Goal: Task Accomplishment & Management: Use online tool/utility

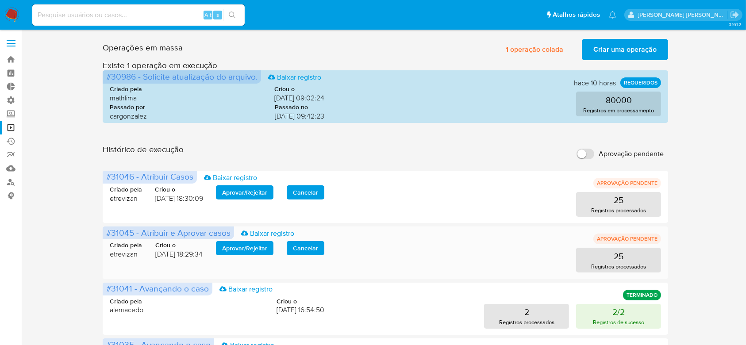
click at [239, 247] on span "Aprovar / Rejeitar" at bounding box center [244, 248] width 45 height 12
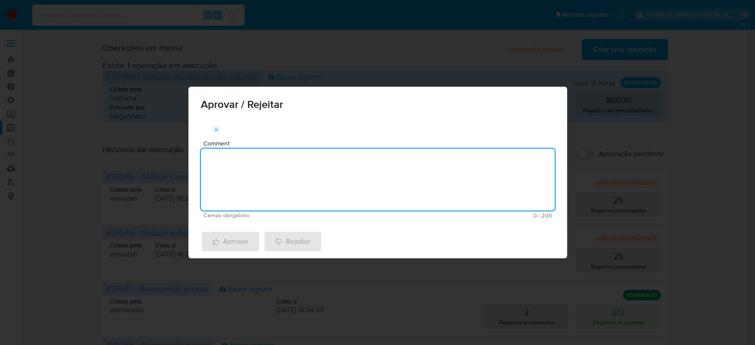
click at [301, 164] on textarea "Comment" at bounding box center [378, 180] width 354 height 62
drag, startPoint x: 266, startPoint y: 161, endPoint x: 182, endPoint y: 150, distance: 84.3
click at [182, 150] on div "Aprovar / Rejeitar Comment Para tratamento. Campo obrigatório 16 / 200 184 cara…" at bounding box center [377, 172] width 755 height 345
type textarea "Para tratamento."
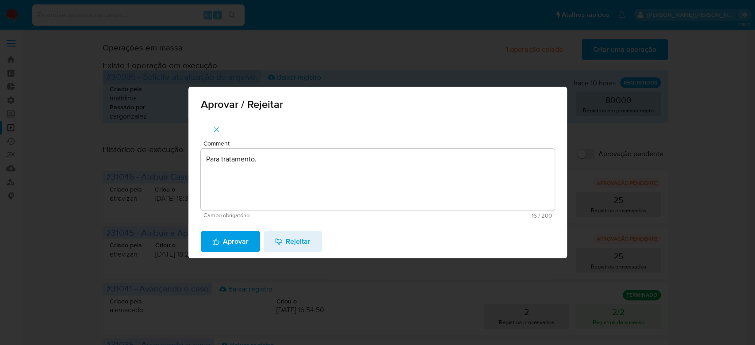
click at [234, 242] on span "Aprovar" at bounding box center [230, 241] width 36 height 19
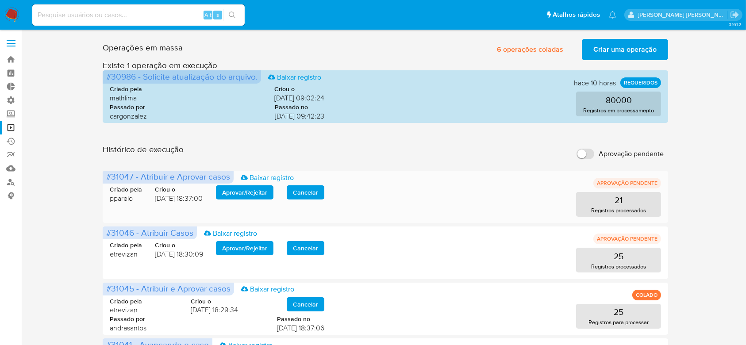
click at [242, 186] on span "Aprovar / Rejeitar" at bounding box center [244, 192] width 45 height 12
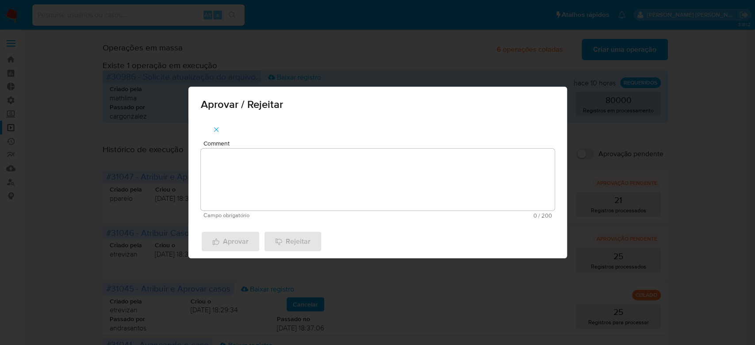
click at [702, 125] on div "Aprovar / Rejeitar Comment Campo obrigatório 0 / 200 200 caracteres restantes A…" at bounding box center [377, 172] width 755 height 345
click at [216, 131] on icon "button" at bounding box center [216, 130] width 8 height 8
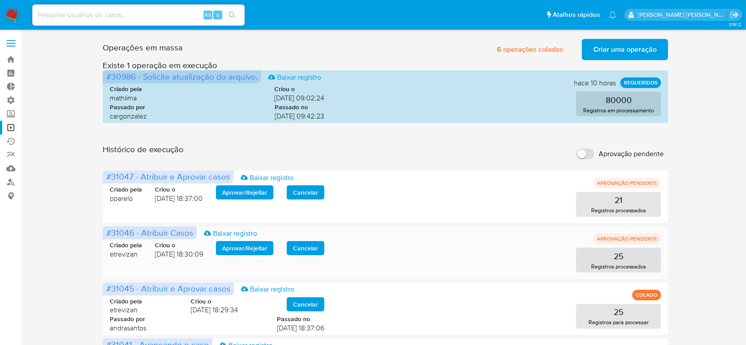
click at [259, 246] on span "Aprovar / Rejeitar" at bounding box center [244, 248] width 45 height 12
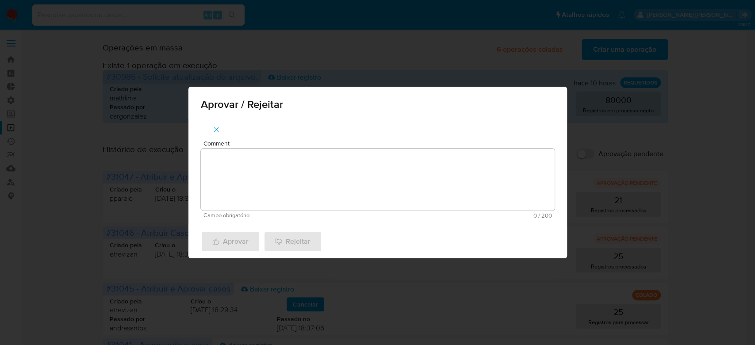
click at [256, 170] on textarea "Comment" at bounding box center [378, 180] width 354 height 62
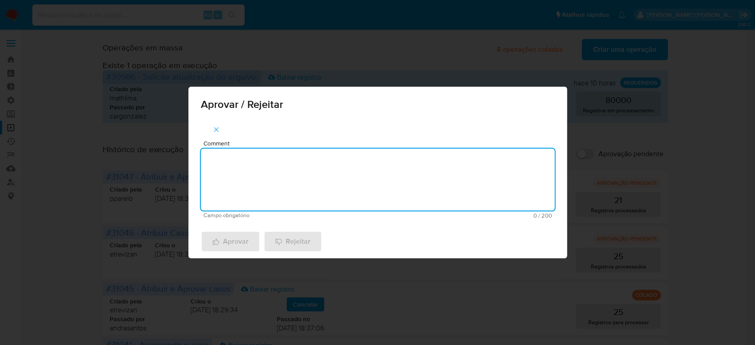
paste textarea "Para tratamento."
type textarea "Para tratamento."
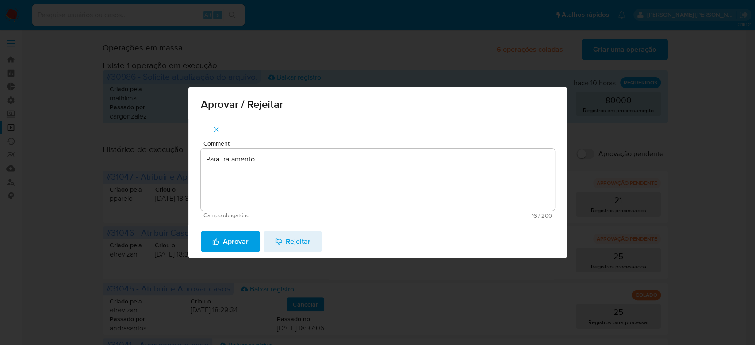
click at [234, 235] on span "Aprovar" at bounding box center [230, 241] width 36 height 19
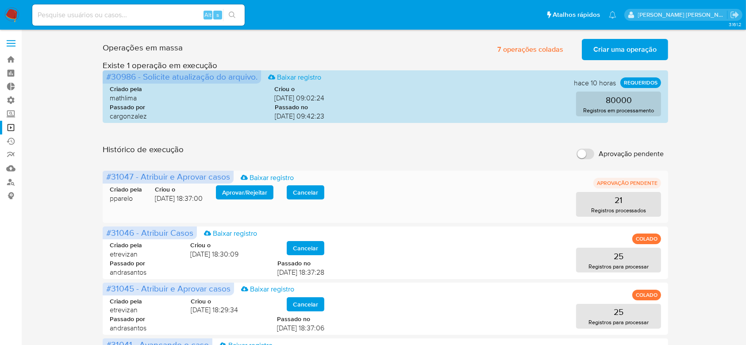
click at [239, 188] on span "Aprovar / Rejeitar" at bounding box center [244, 192] width 45 height 12
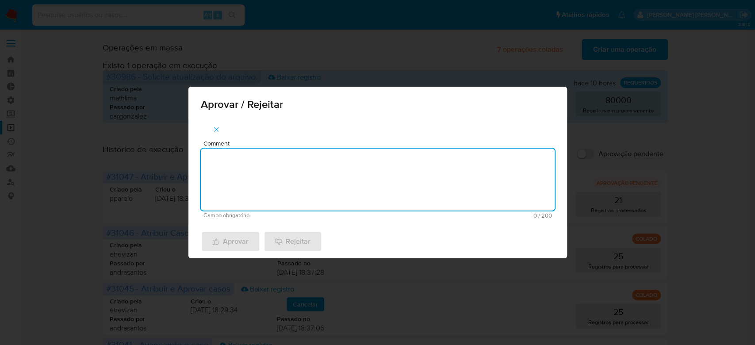
click at [242, 172] on textarea "Comment" at bounding box center [378, 180] width 354 height 62
paste textarea "Para tratamento."
type textarea "Para tratamento."
click at [241, 252] on div "Aprovar Rejeitar" at bounding box center [377, 242] width 379 height 34
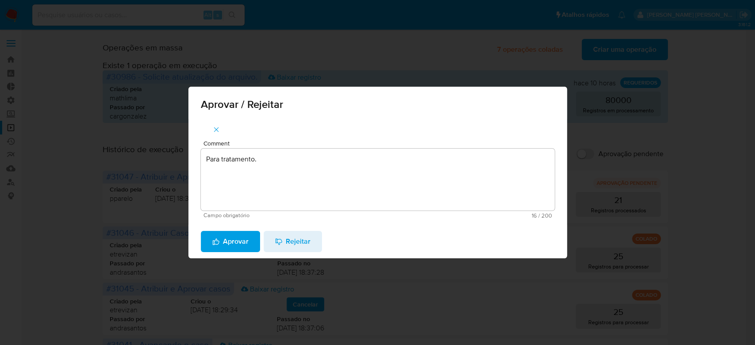
click at [236, 235] on span "Aprovar" at bounding box center [230, 241] width 36 height 19
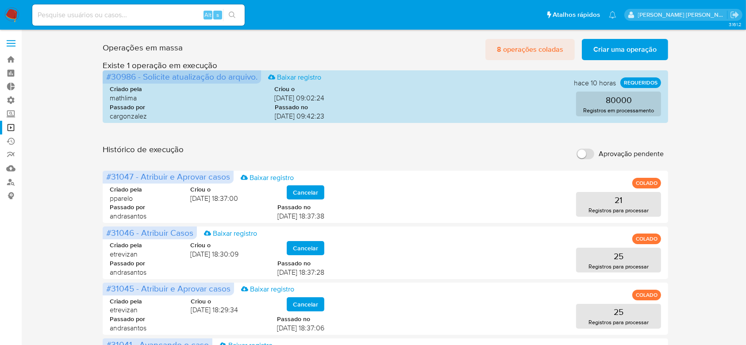
click at [516, 50] on span "8 operações coladas" at bounding box center [530, 49] width 66 height 19
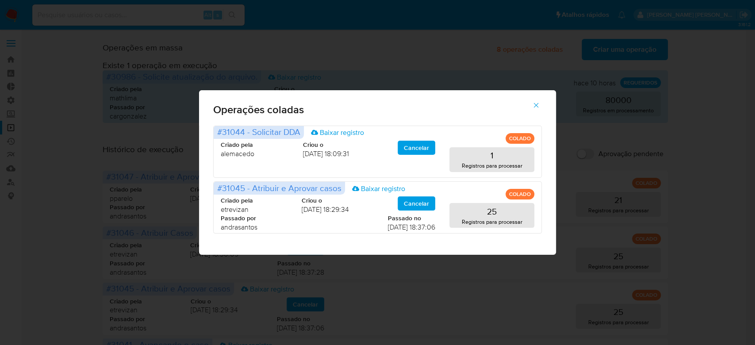
click at [530, 104] on button "button" at bounding box center [536, 105] width 31 height 21
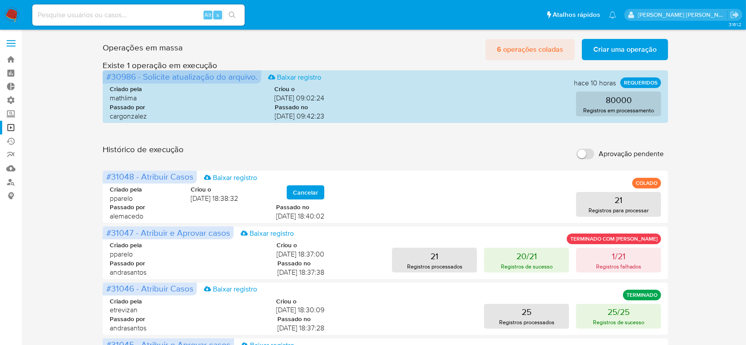
click at [513, 51] on span "6 operações coladas" at bounding box center [530, 49] width 66 height 19
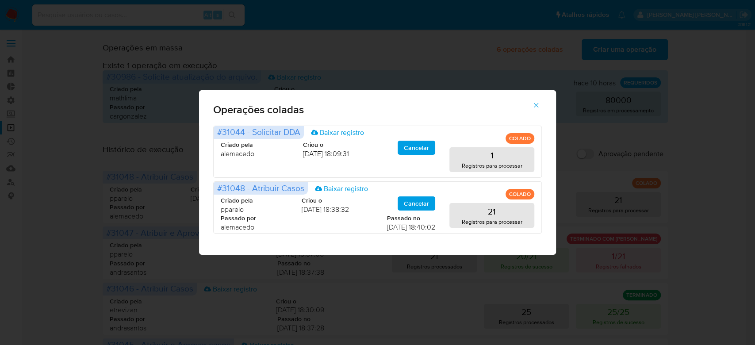
click at [528, 107] on button "button" at bounding box center [536, 105] width 31 height 21
